Goal: Task Accomplishment & Management: Manage account settings

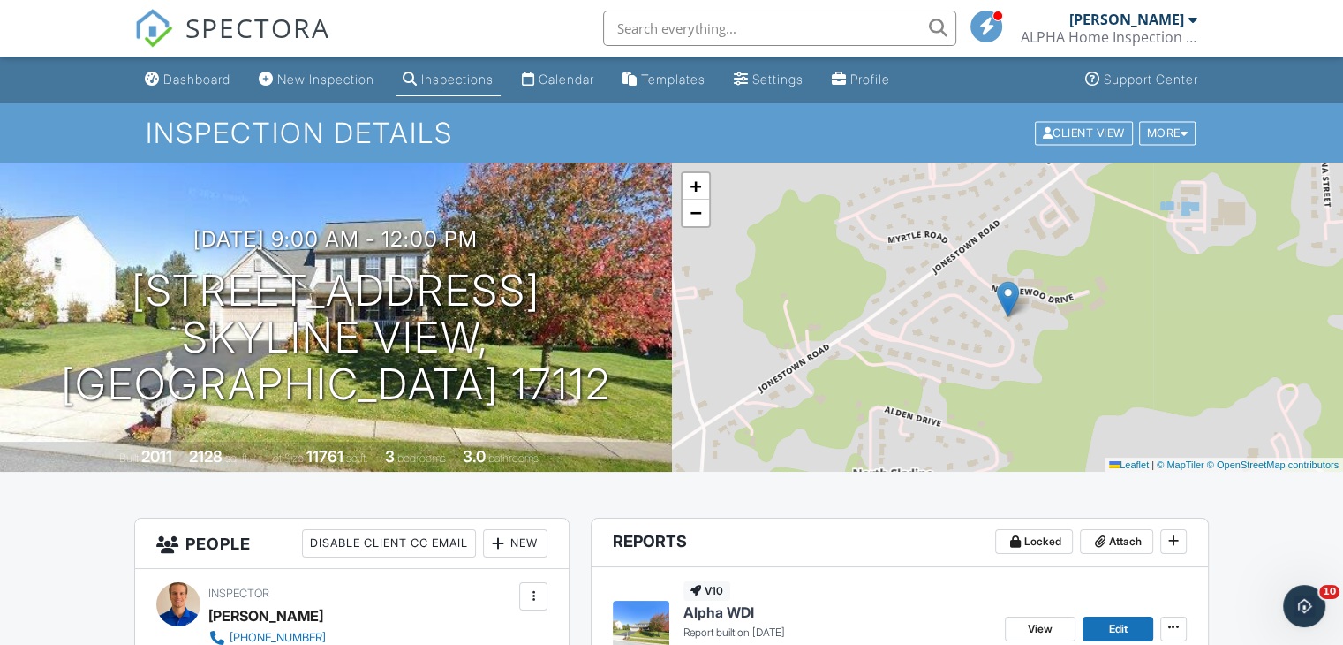
drag, startPoint x: 211, startPoint y: 73, endPoint x: 241, endPoint y: 72, distance: 30.0
click at [211, 73] on div "Dashboard" at bounding box center [196, 79] width 67 height 15
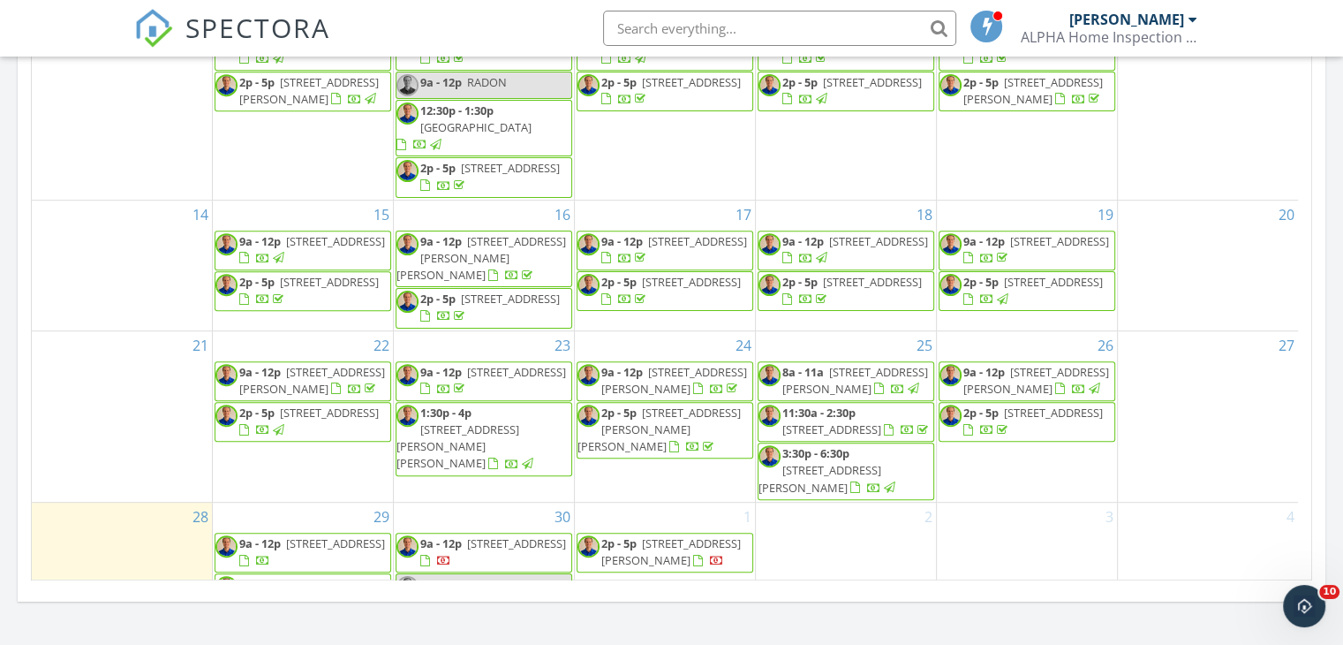
scroll to position [146, 0]
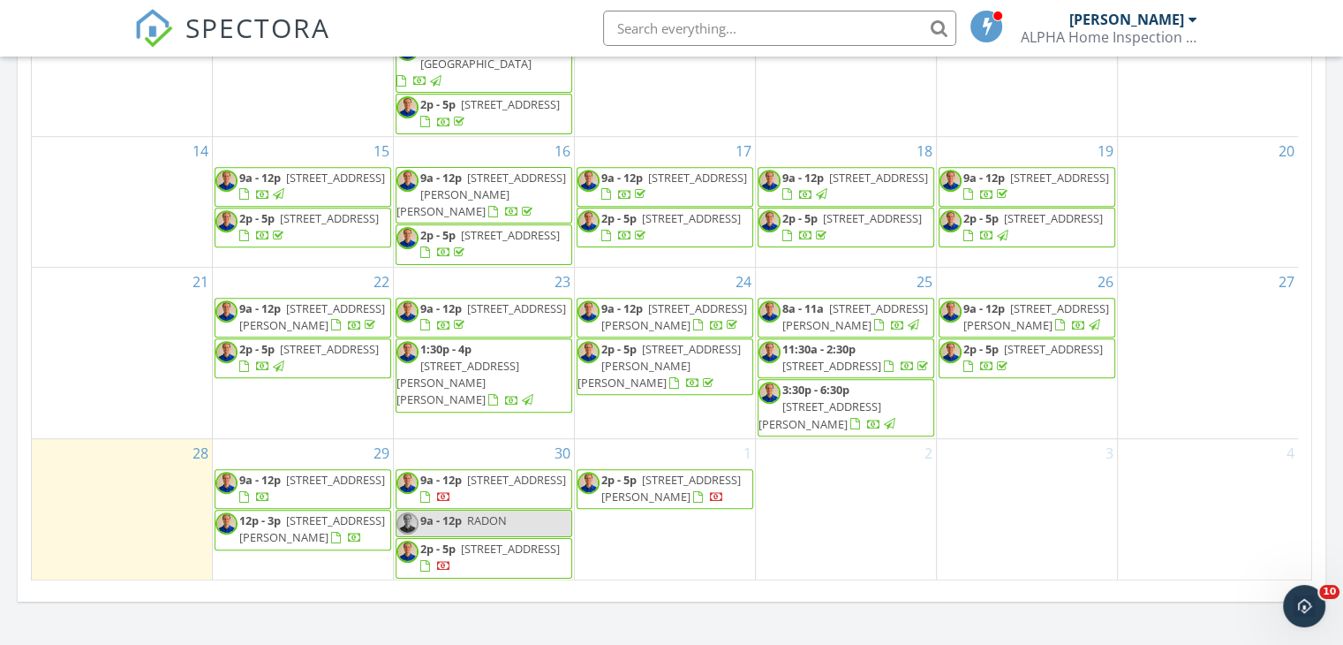
click at [460, 548] on link "2p - 5p 7B Gloucester St, Harrisburg 17109" at bounding box center [490, 557] width 140 height 33
